Goal: Task Accomplishment & Management: Use online tool/utility

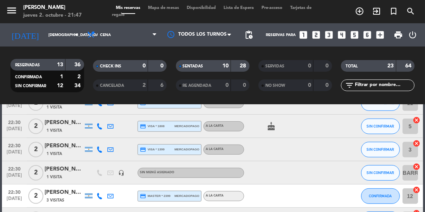
scroll to position [416, 0]
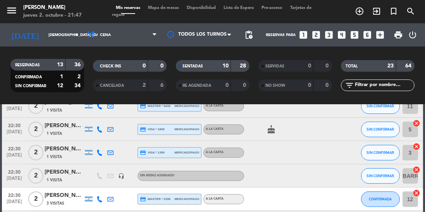
click at [65, 175] on div "[PERSON_NAME]" at bounding box center [64, 172] width 39 height 9
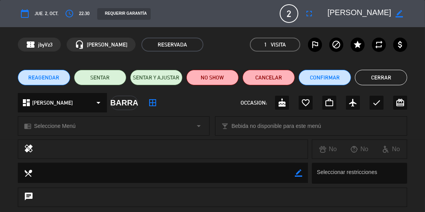
click at [388, 74] on button "Cerrar" at bounding box center [381, 77] width 52 height 15
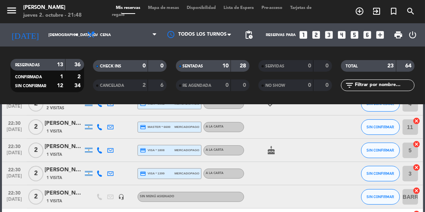
scroll to position [395, 0]
click at [64, 171] on div "[PERSON_NAME]" at bounding box center [64, 169] width 39 height 9
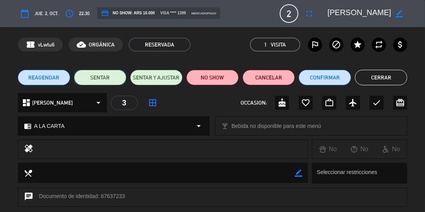
click at [106, 73] on button "SENTAR" at bounding box center [100, 77] width 52 height 15
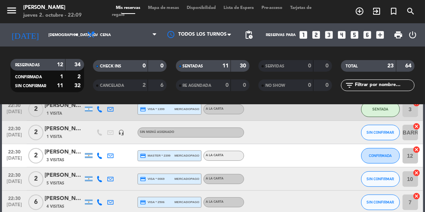
scroll to position [486, 0]
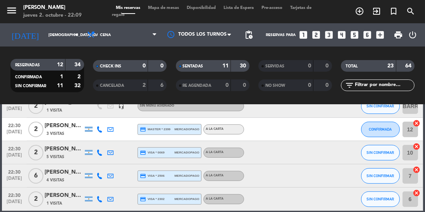
click at [196, 203] on div "credit_card visa * 2302 mercadopago" at bounding box center [169, 199] width 59 height 10
